Goal: Task Accomplishment & Management: Complete application form

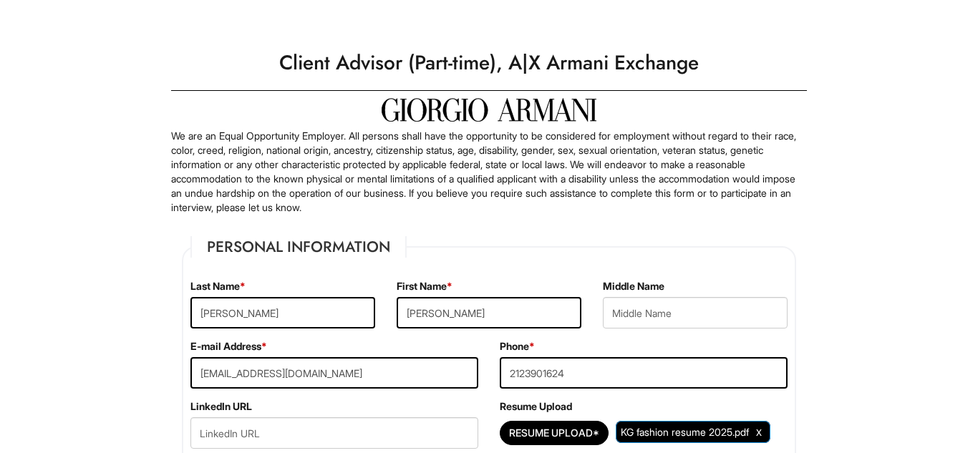
select select "NY"
select select "[GEOGRAPHIC_DATA]"
select select "Yes"
select Required "No"
select select "Yes"
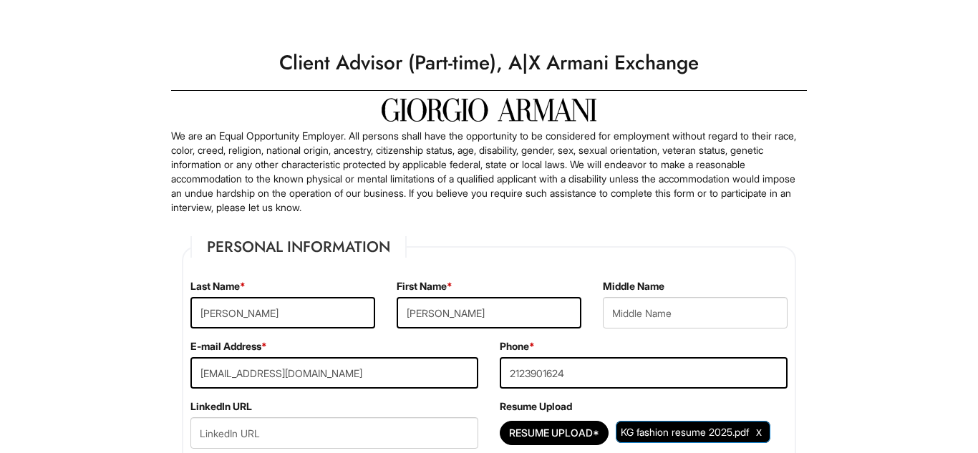
select select "Y"
select select "9"
select select "1998"
select select "6"
select select "2002"
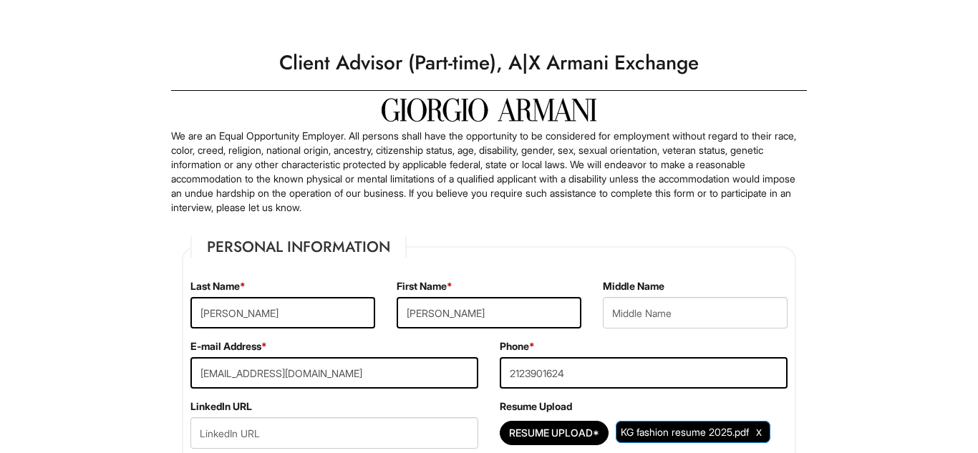
scroll to position [1603, 0]
